Goal: Task Accomplishment & Management: Manage account settings

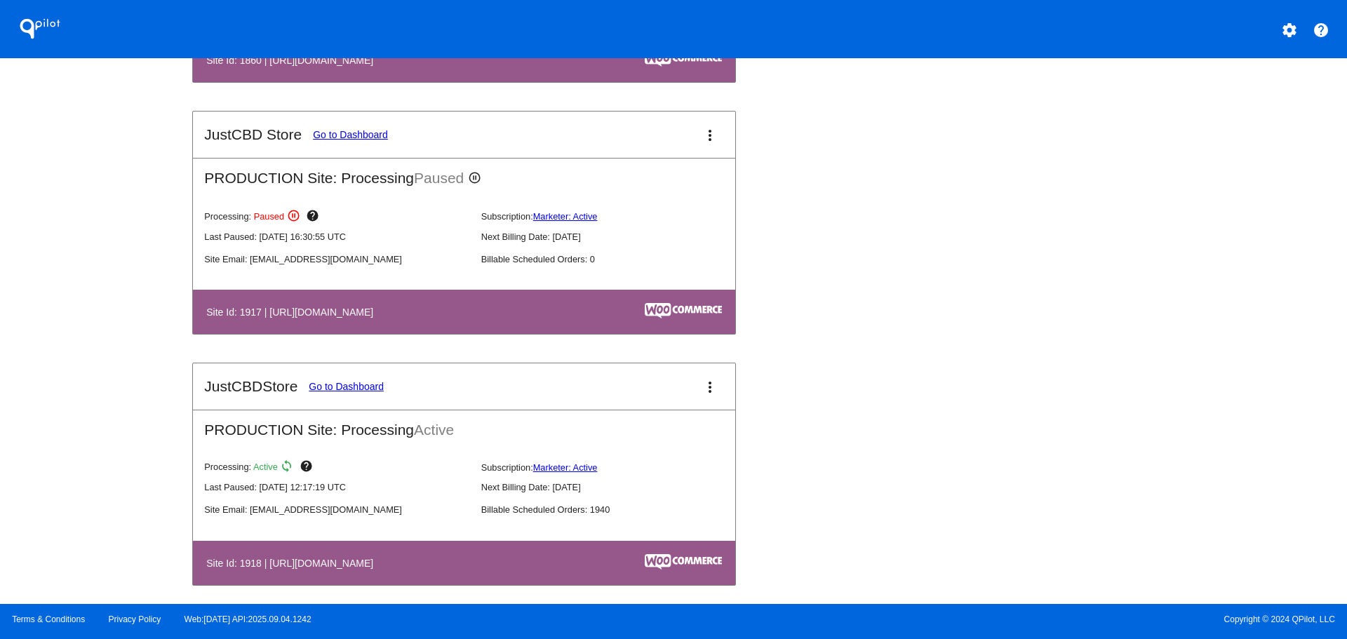
scroll to position [1543, 0]
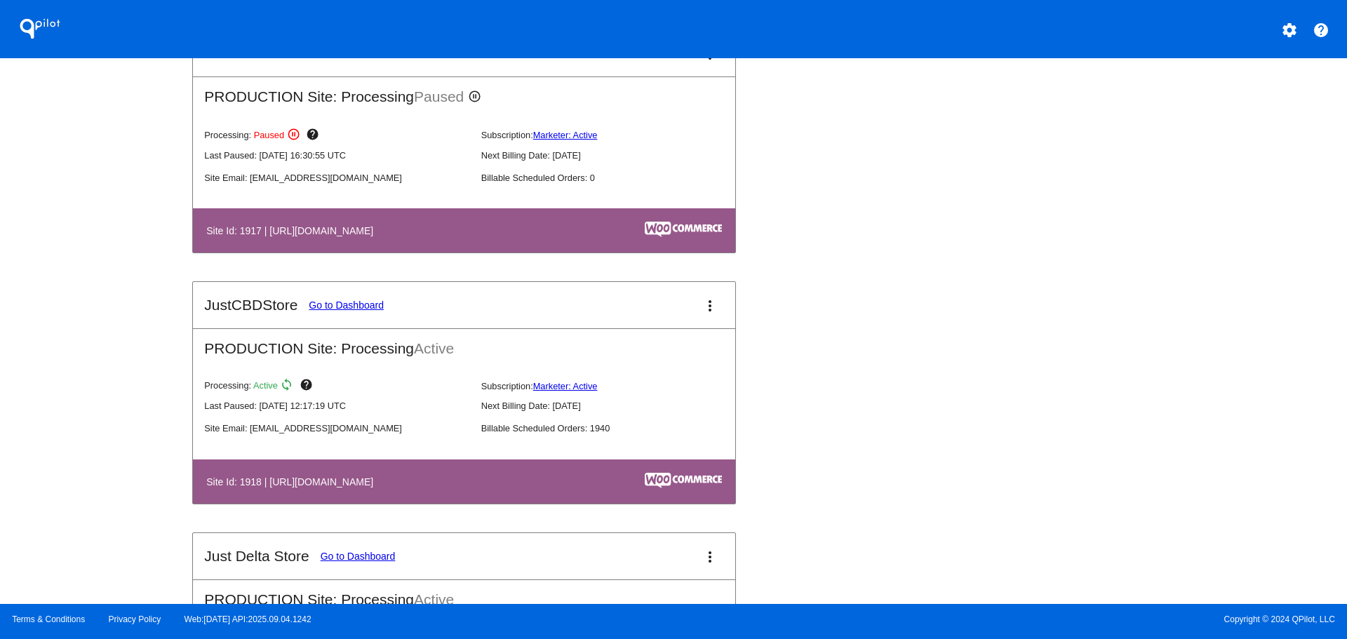
click at [342, 311] on link "Go to Dashboard" at bounding box center [346, 304] width 75 height 11
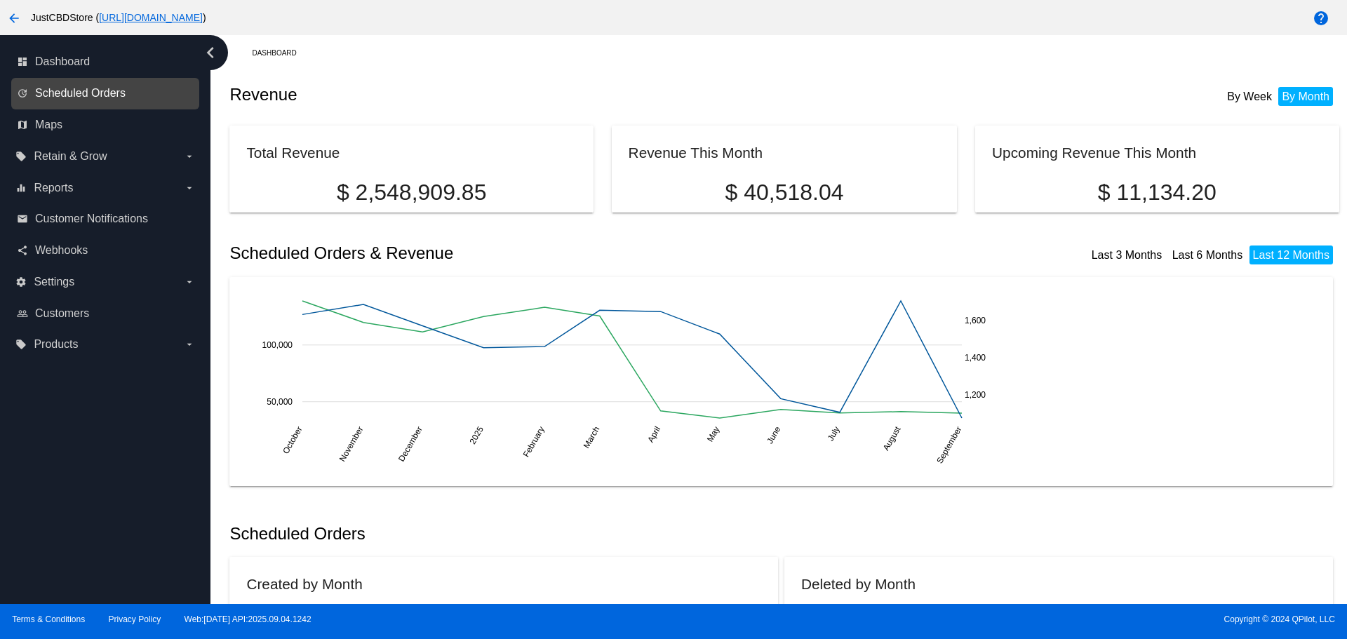
click at [111, 95] on span "Scheduled Orders" at bounding box center [80, 93] width 90 height 13
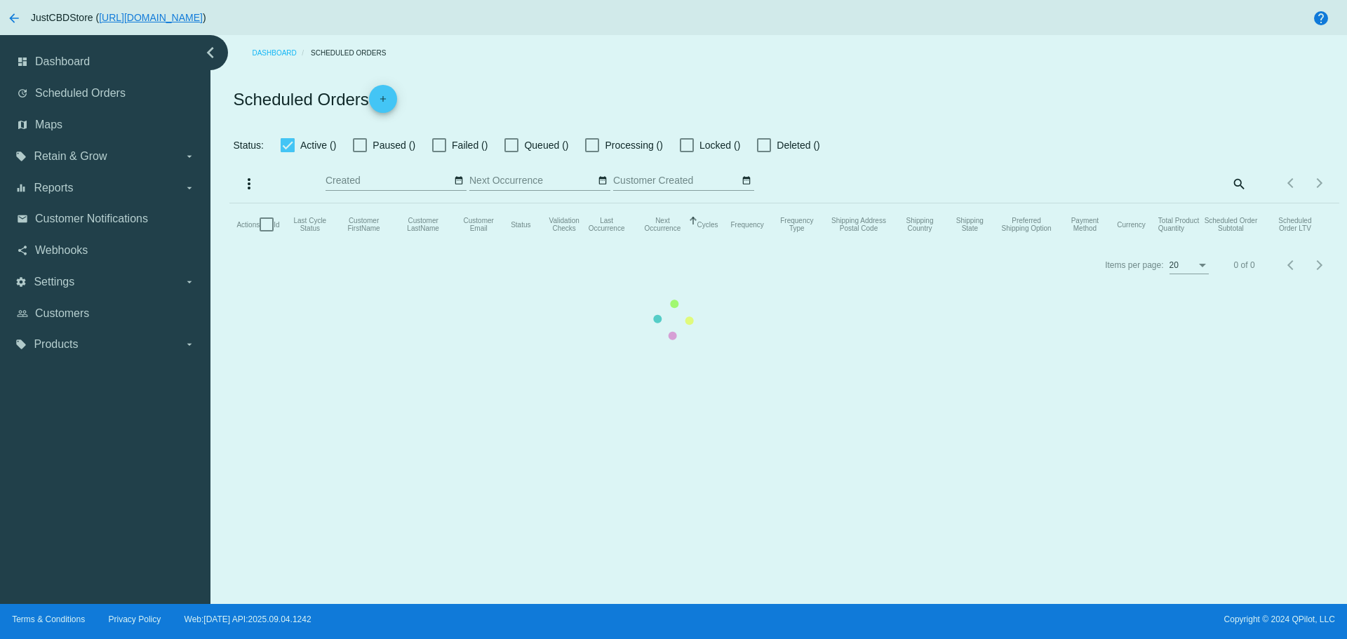
checkbox input "true"
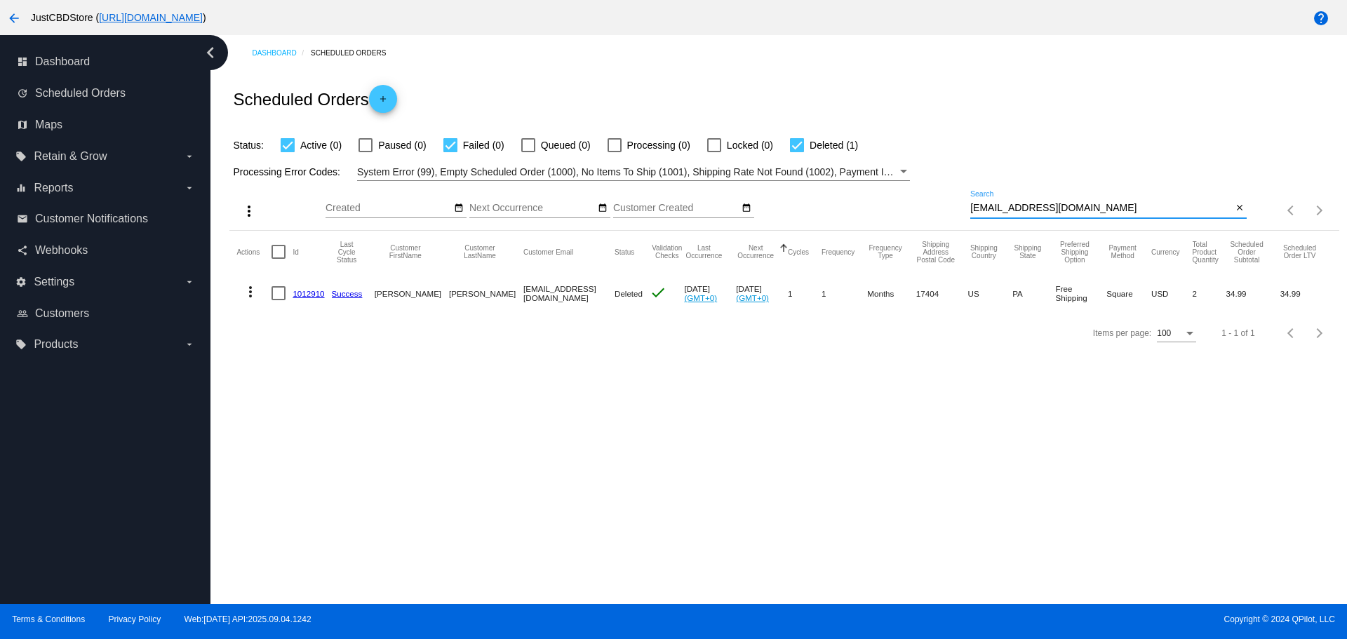
drag, startPoint x: 1089, startPoint y: 205, endPoint x: 841, endPoint y: 220, distance: 248.8
click at [841, 220] on div "more_vert Sep Jan Feb Mar [DATE]" at bounding box center [783, 206] width 1109 height 50
paste input "[EMAIL_ADDRESS][DOMAIN_NAME]"
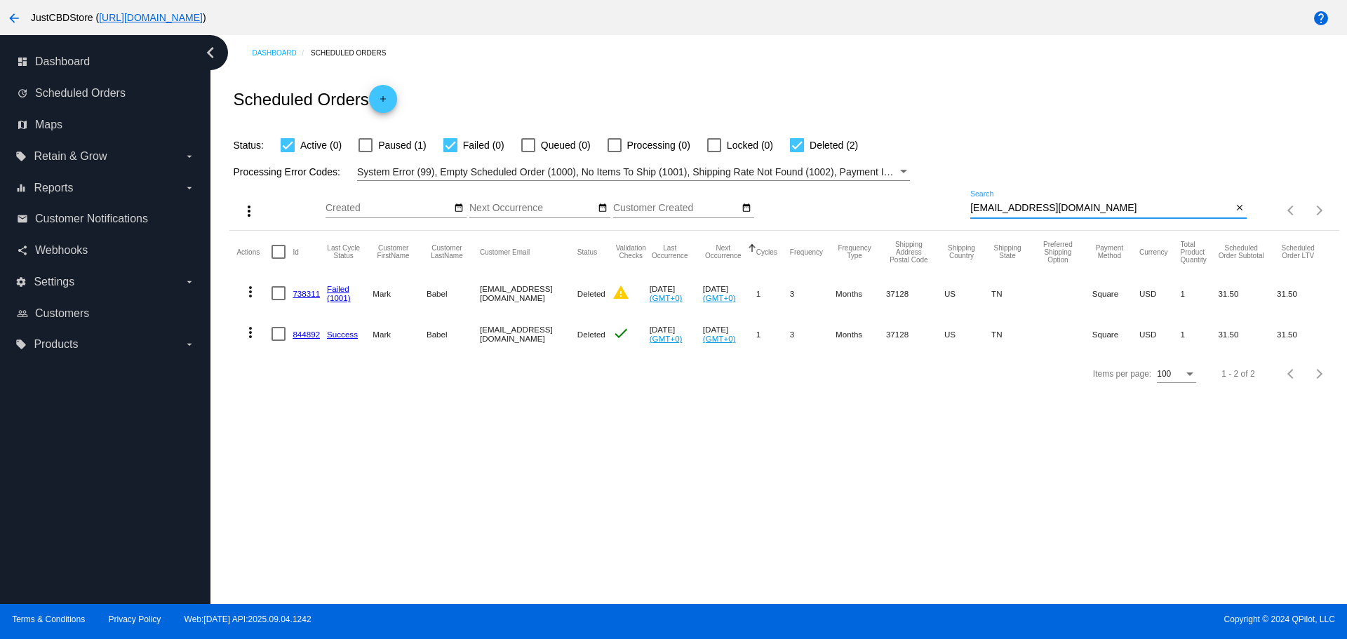
type input "[EMAIL_ADDRESS][DOMAIN_NAME]"
click at [250, 335] on mat-icon "more_vert" at bounding box center [250, 332] width 17 height 17
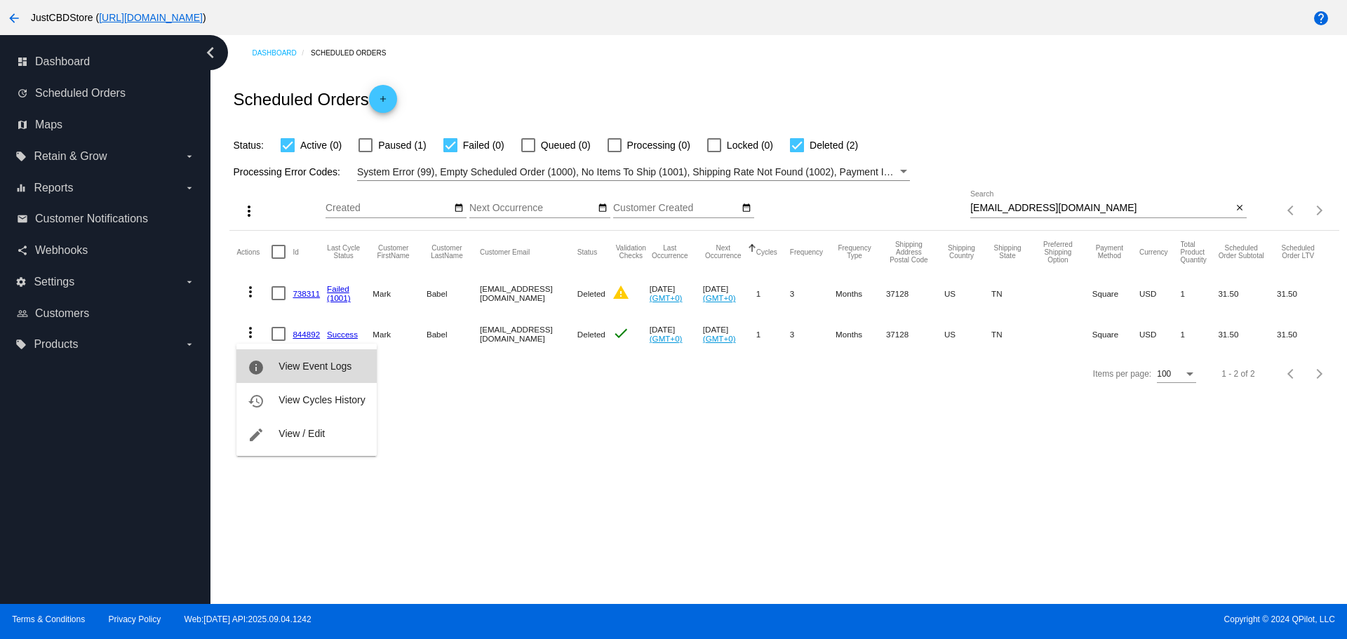
click at [311, 368] on span "View Event Logs" at bounding box center [314, 365] width 73 height 11
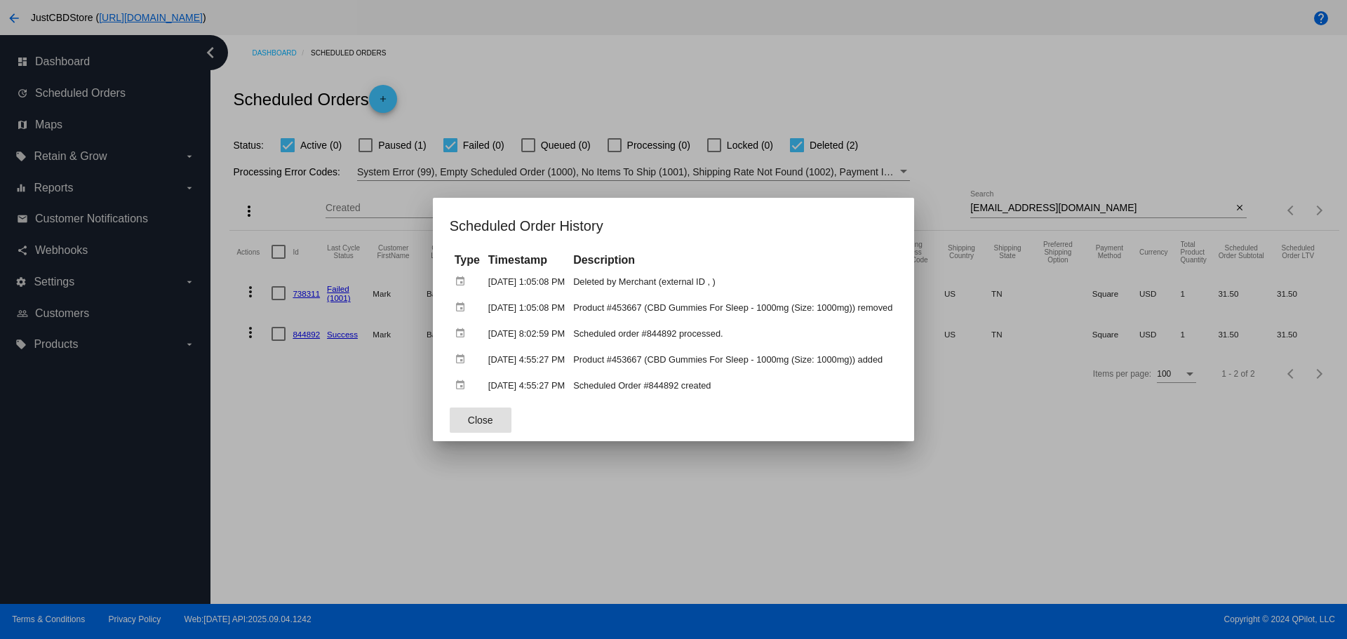
drag, startPoint x: 834, startPoint y: 408, endPoint x: 464, endPoint y: 426, distance: 370.0
click at [464, 426] on button "Close" at bounding box center [481, 419] width 62 height 25
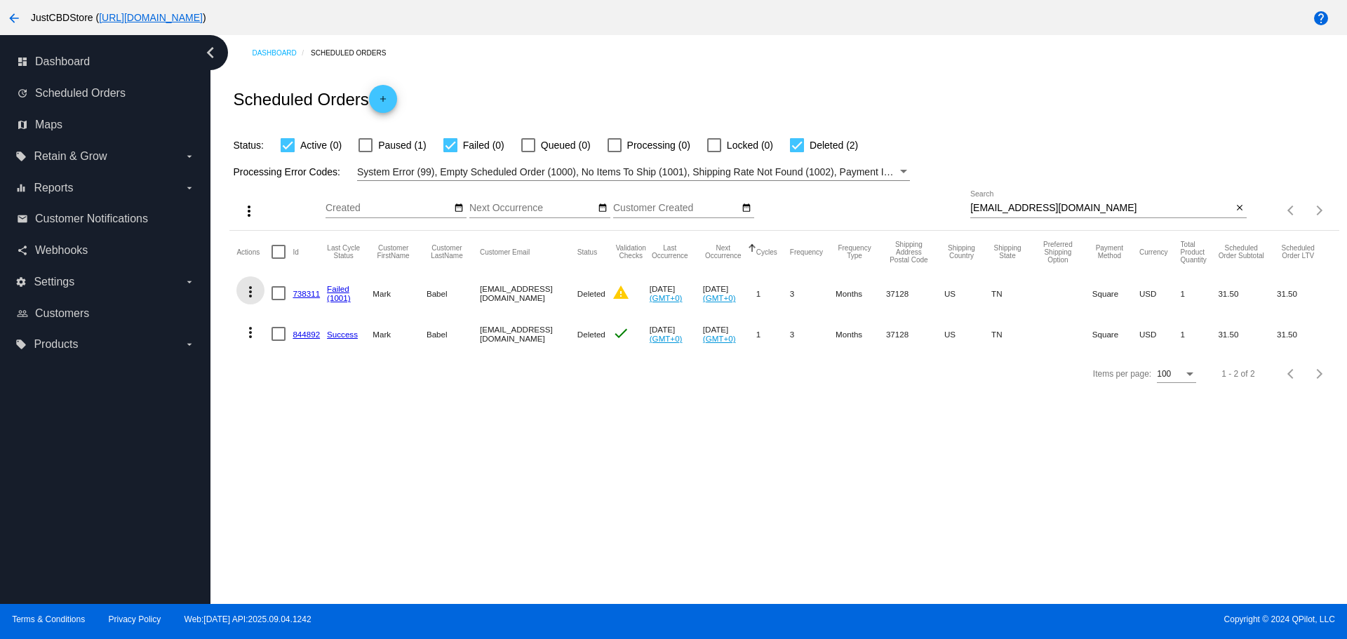
click at [250, 290] on mat-icon "more_vert" at bounding box center [250, 291] width 17 height 17
click at [332, 322] on span "View Event Logs" at bounding box center [314, 325] width 73 height 11
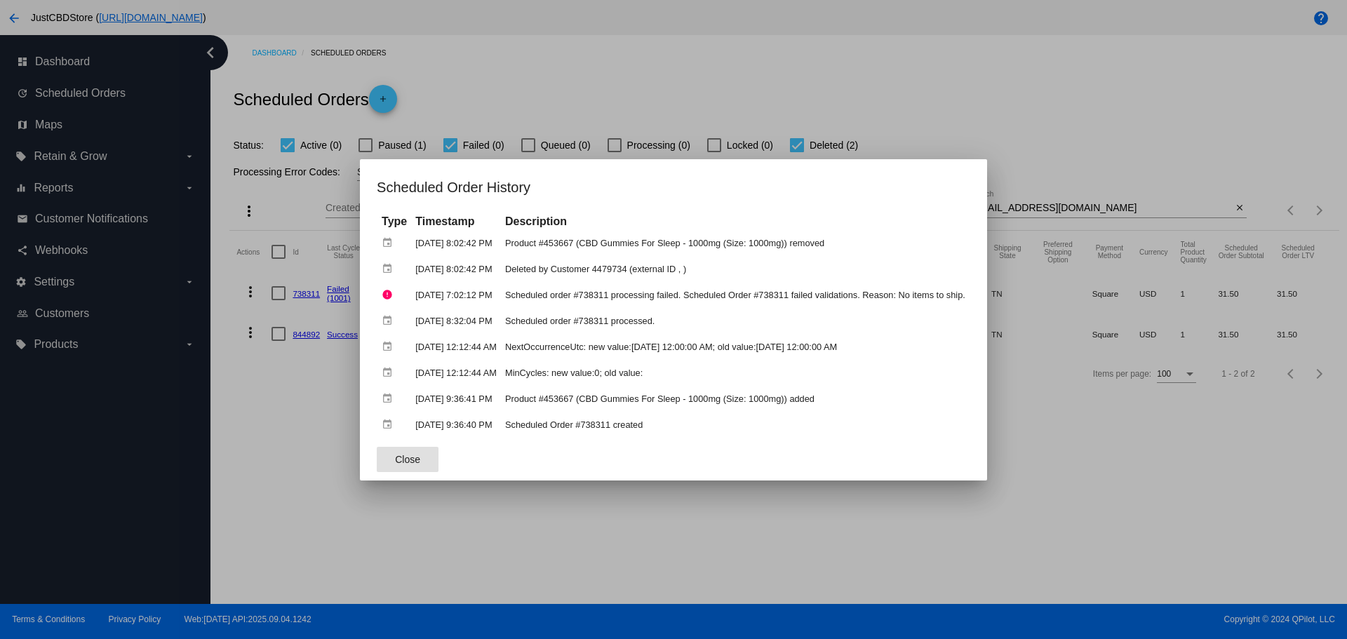
click at [1198, 605] on div at bounding box center [673, 319] width 1347 height 639
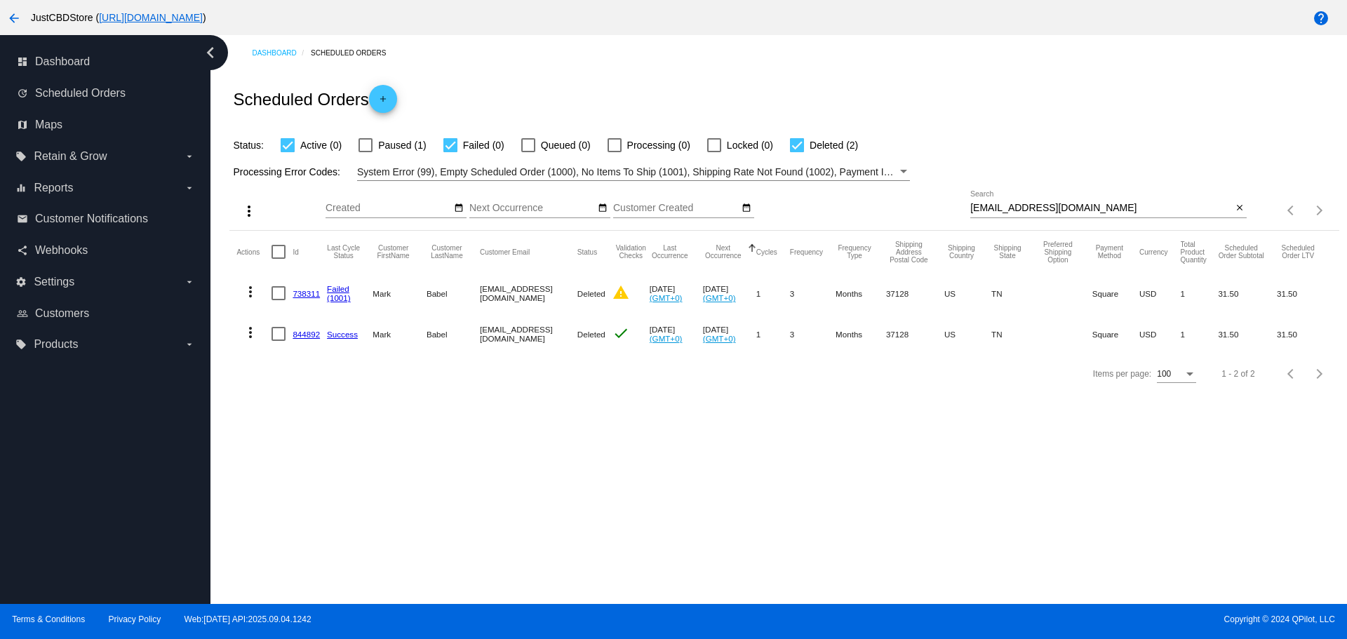
click at [246, 335] on mat-icon "more_vert" at bounding box center [250, 332] width 17 height 17
click at [348, 368] on span "View Event Logs" at bounding box center [314, 365] width 73 height 11
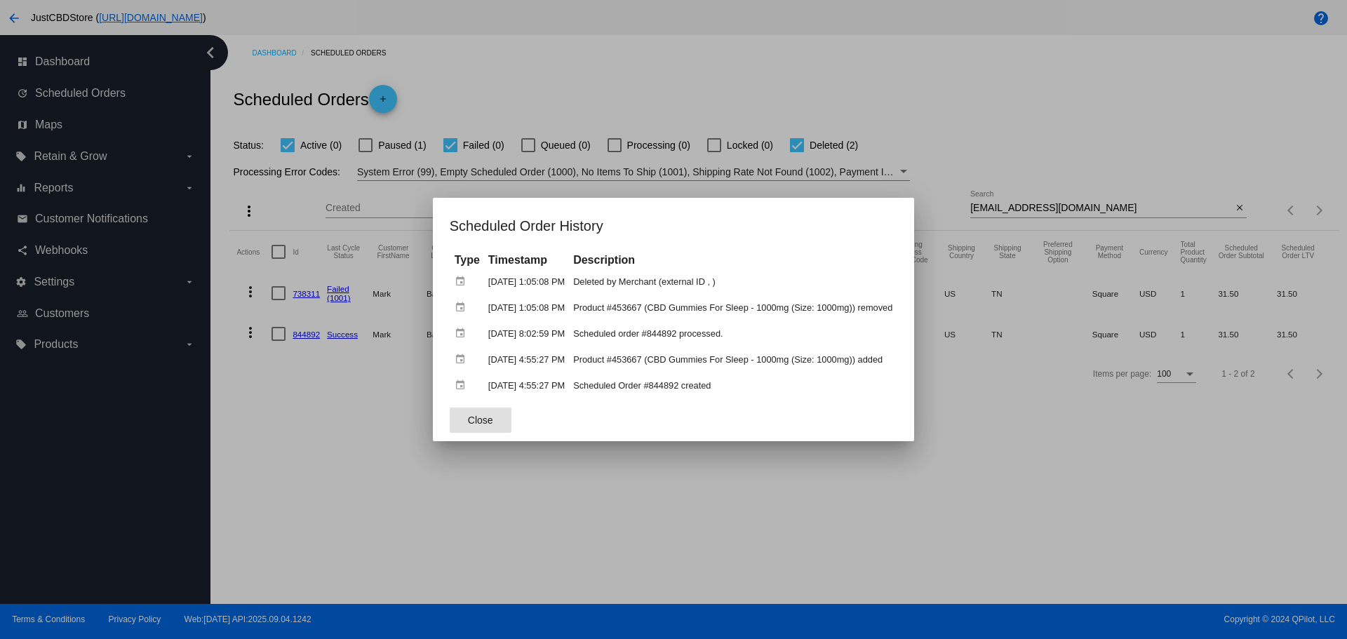
click at [1281, 457] on div at bounding box center [673, 319] width 1347 height 639
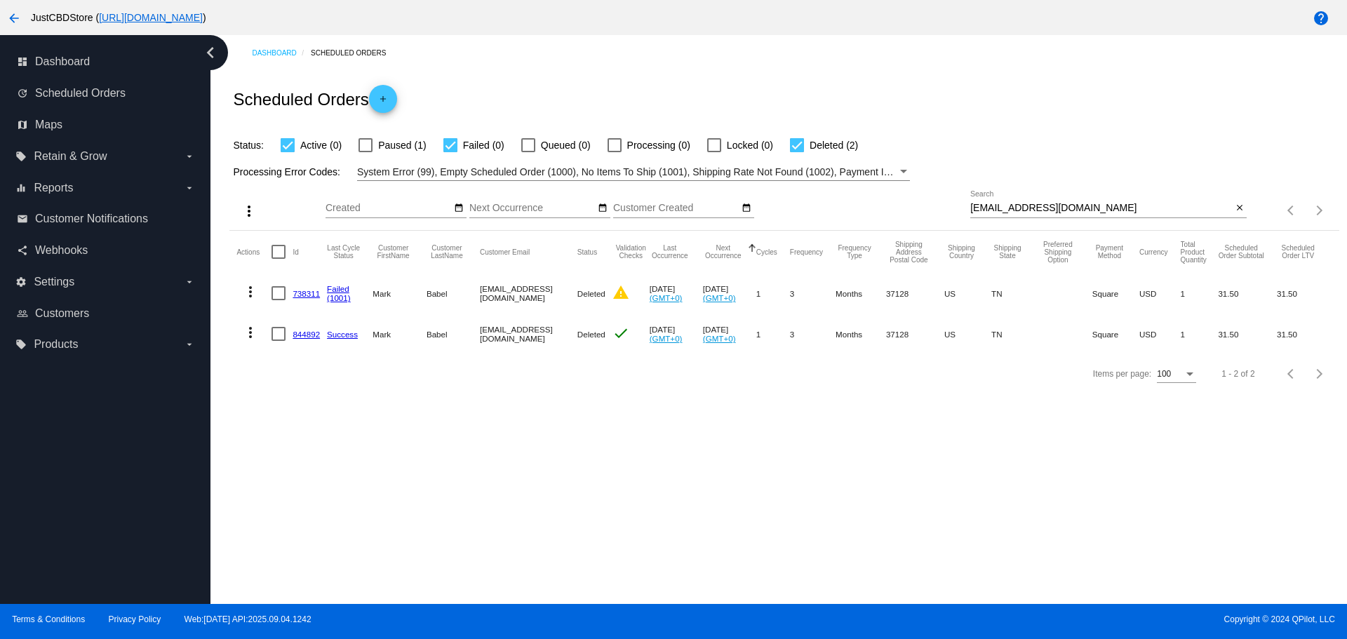
click at [312, 294] on link "738311" at bounding box center [305, 293] width 27 height 9
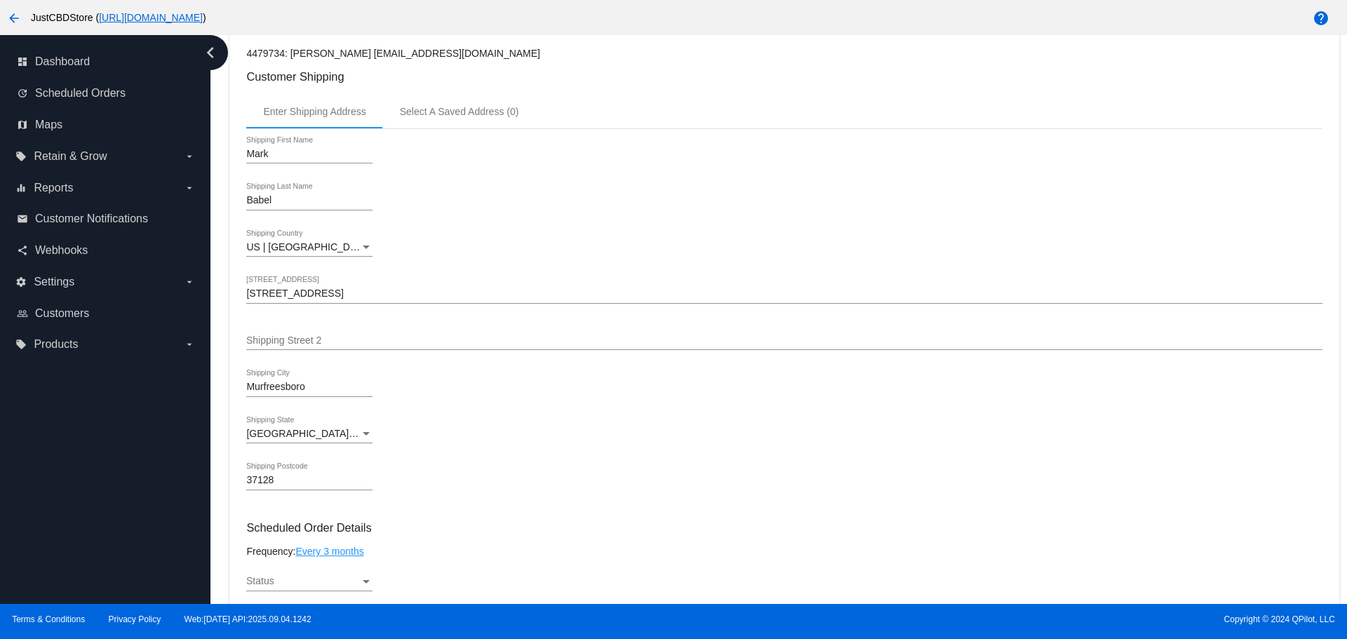
scroll to position [388, 0]
